Goal: Check status: Check status

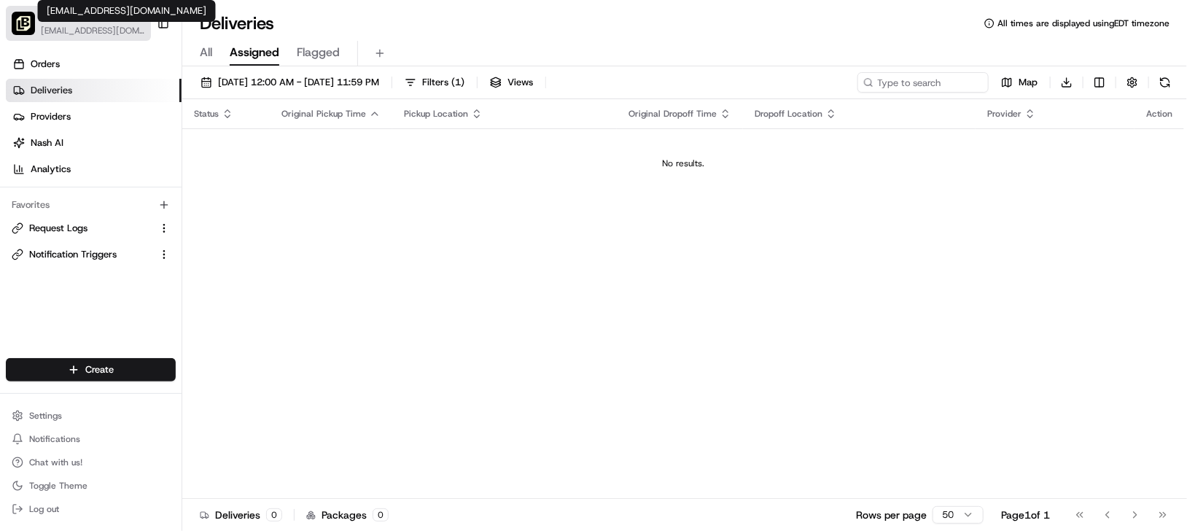
click at [97, 30] on span "[EMAIL_ADDRESS][DOMAIN_NAME]" at bounding box center [93, 31] width 104 height 12
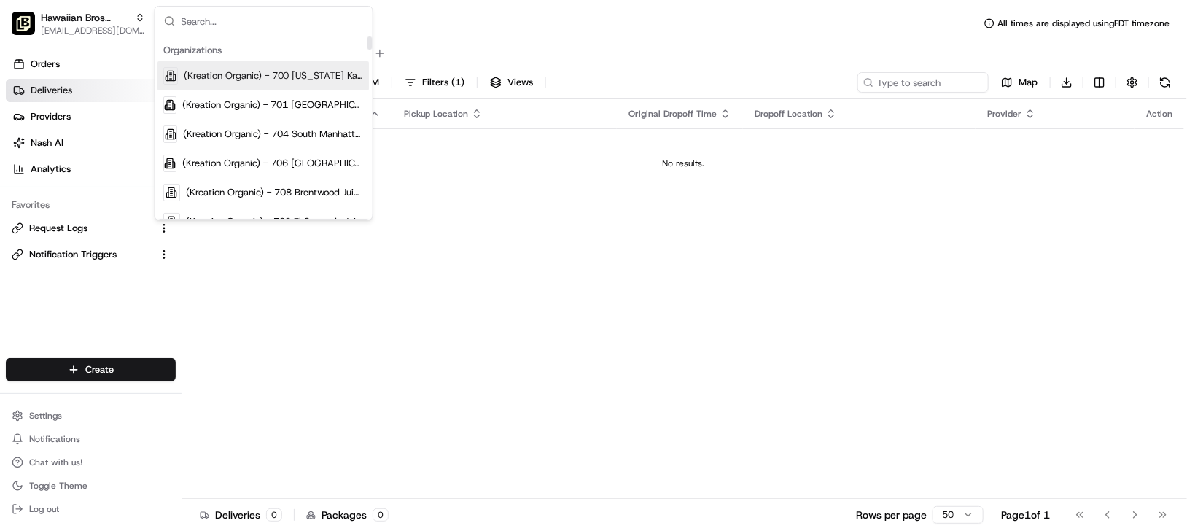
click at [260, 22] on input "text" at bounding box center [273, 21] width 182 height 29
click at [234, 21] on input "text" at bounding box center [273, 21] width 182 height 29
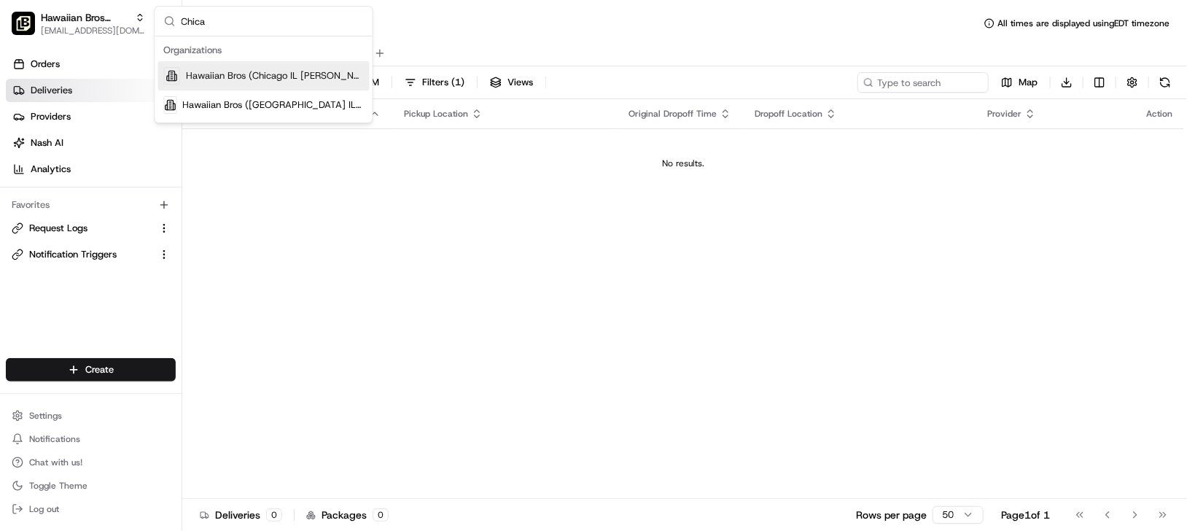
type input "Chica"
click at [269, 77] on span "Hawaiian Bros (Chicago IL [PERSON_NAME])" at bounding box center [275, 75] width 178 height 13
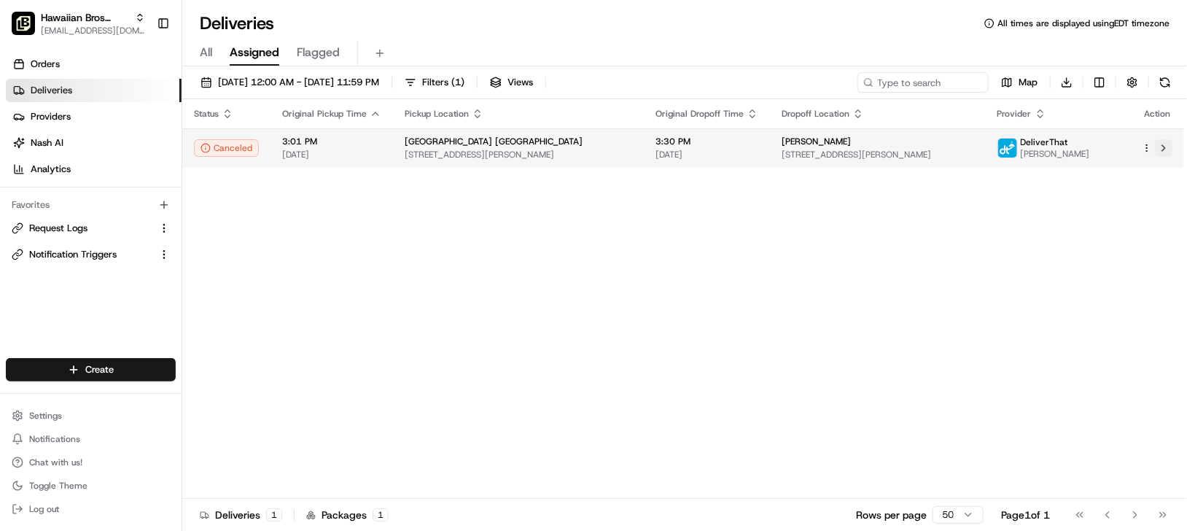
click at [1167, 147] on button at bounding box center [1163, 147] width 17 height 17
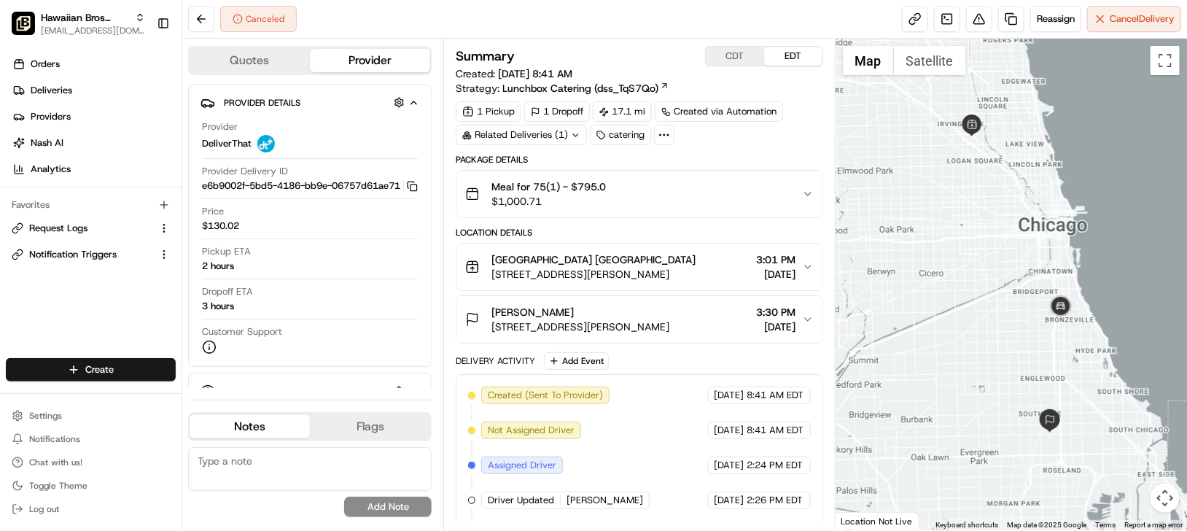
scroll to position [31, 0]
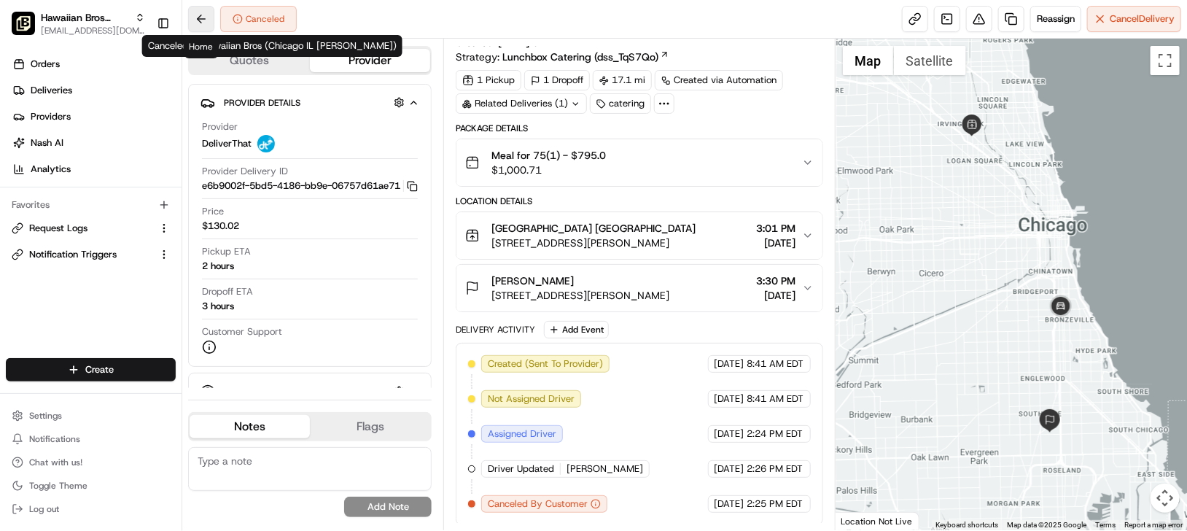
click at [201, 20] on button at bounding box center [201, 19] width 26 height 26
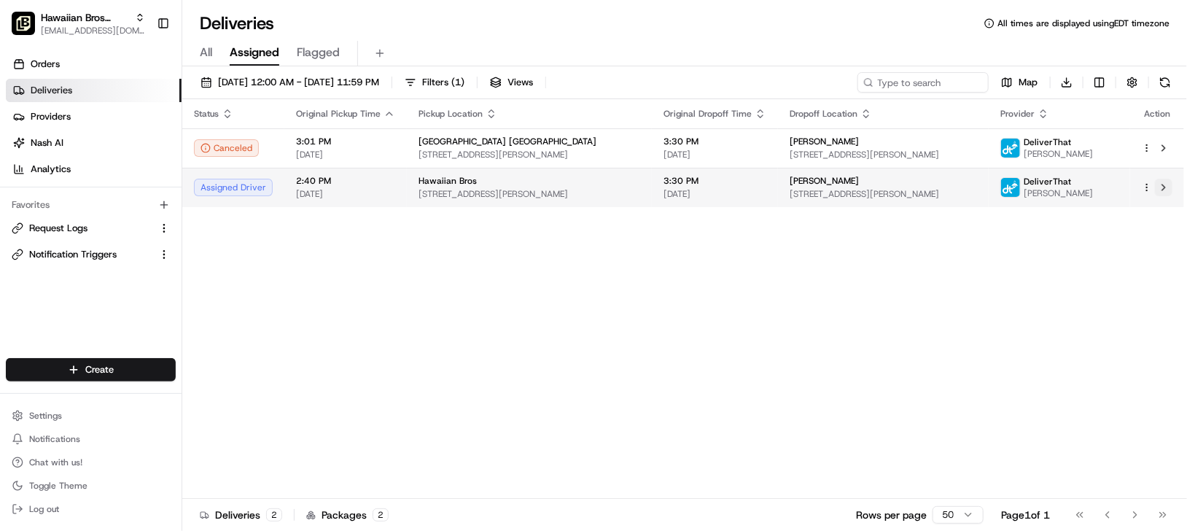
click at [1169, 186] on button at bounding box center [1163, 187] width 17 height 17
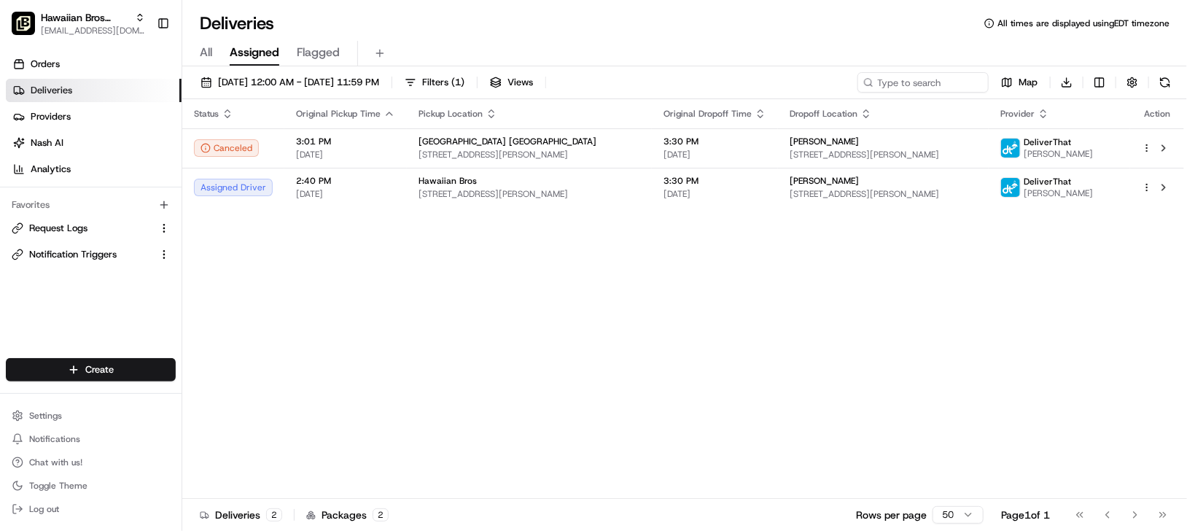
click at [853, 318] on div "Status Original Pickup Time Pickup Location Original Dropoff Time Dropoff Locat…" at bounding box center [683, 298] width 1002 height 399
click at [732, 308] on div "Status Original Pickup Time Pickup Location Original Dropoff Time Dropoff Locat…" at bounding box center [683, 298] width 1002 height 399
click at [829, 314] on div "Status Original Pickup Time Pickup Location Original Dropoff Time Dropoff Locat…" at bounding box center [683, 298] width 1002 height 399
click at [688, 304] on div "Status Original Pickup Time Pickup Location Original Dropoff Time Dropoff Locat…" at bounding box center [683, 298] width 1002 height 399
